Goal: Navigation & Orientation: Understand site structure

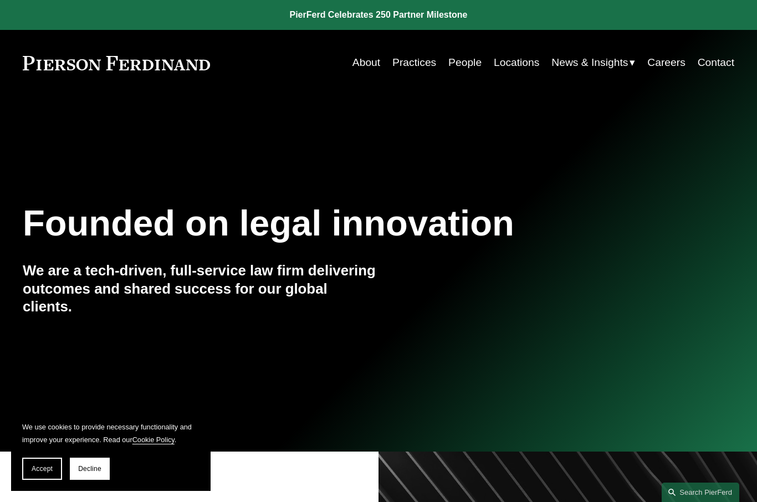
click at [358, 59] on link "About" at bounding box center [366, 63] width 28 height 22
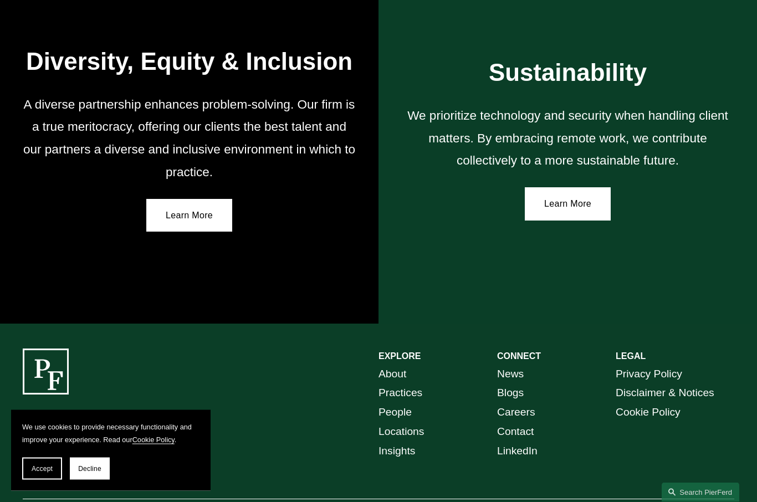
scroll to position [1781, 0]
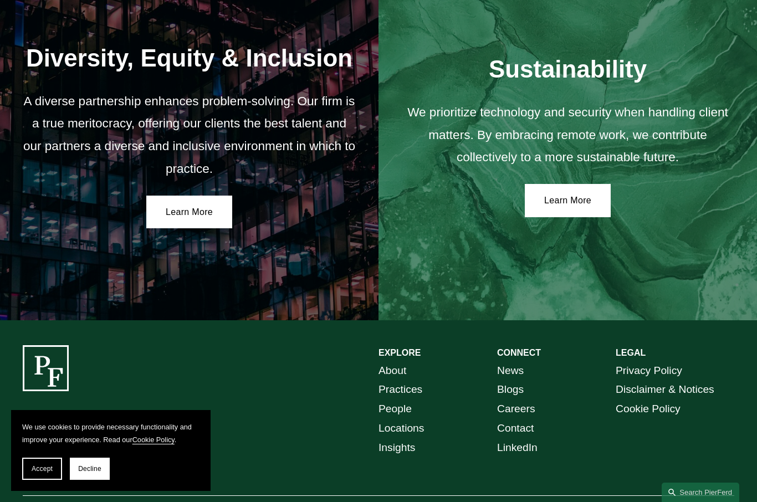
click at [395, 399] on link "People" at bounding box center [394, 408] width 33 height 19
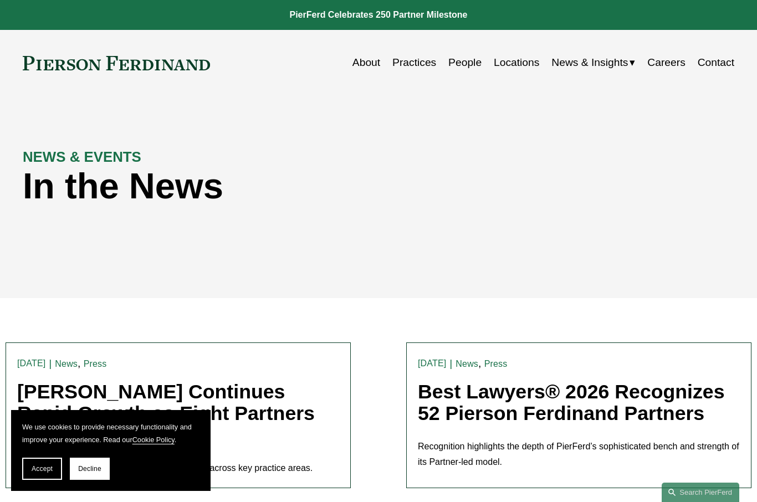
click at [524, 65] on link "Locations" at bounding box center [516, 63] width 45 height 22
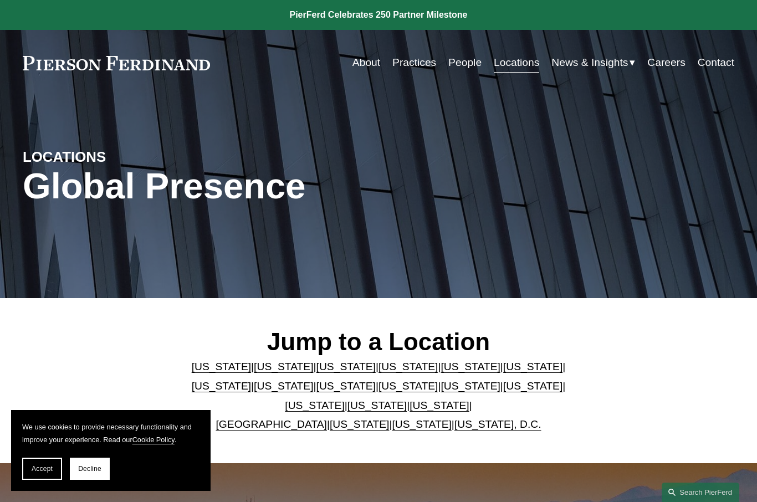
click at [717, 319] on div "Jump to a Location [US_STATE] | [US_STATE] | [US_STATE] | [US_STATE] | [US_STAT…" at bounding box center [378, 380] width 757 height 157
